Goal: Transaction & Acquisition: Purchase product/service

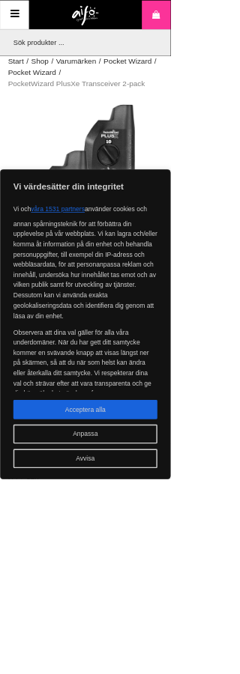
click at [239, 526] on html "Vi värdesätter din integritet Vi och våra 1531 partners använder [PERSON_NAME] …" at bounding box center [120, 337] width 240 height 674
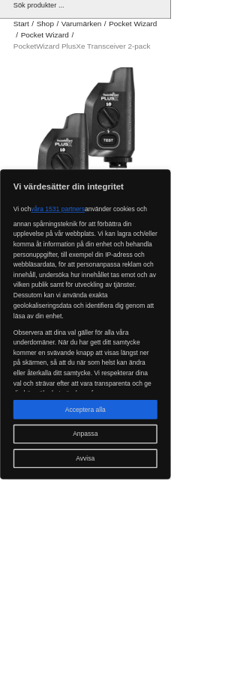
scroll to position [53, 0]
click at [239, 472] on html "Vi värdesätter din integritet Vi och våra 1531 partners använder [PERSON_NAME] …" at bounding box center [120, 284] width 240 height 674
